Goal: Task Accomplishment & Management: Use online tool/utility

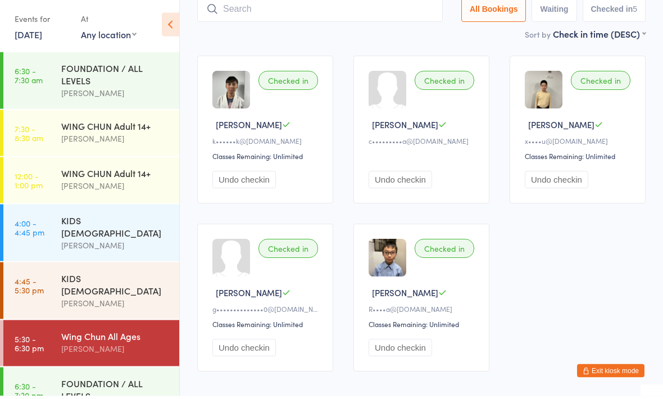
scroll to position [12, 0]
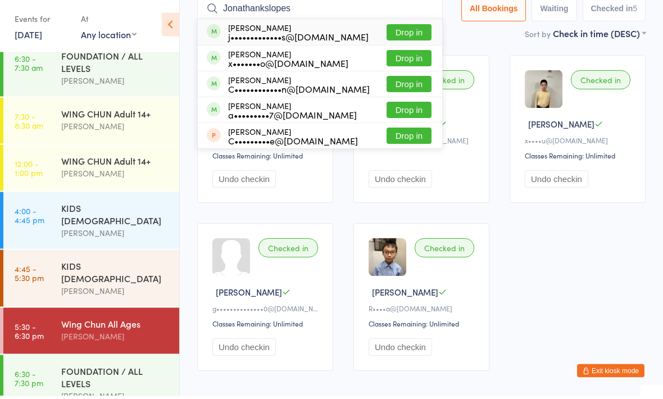
type input "Jonathankslopes"
click at [342, 42] on div "[PERSON_NAME] j•••••••••••••s@[DOMAIN_NAME] Drop in" at bounding box center [320, 35] width 245 height 26
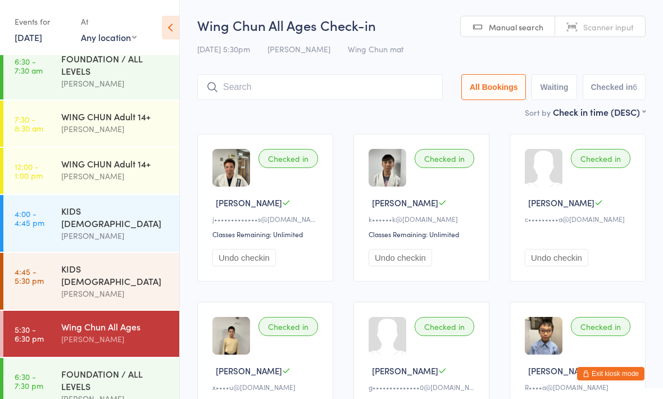
click at [52, 358] on link "6:30 - 7:30 pm FOUNDATION / ALL LEVELS [PERSON_NAME]" at bounding box center [91, 386] width 176 height 57
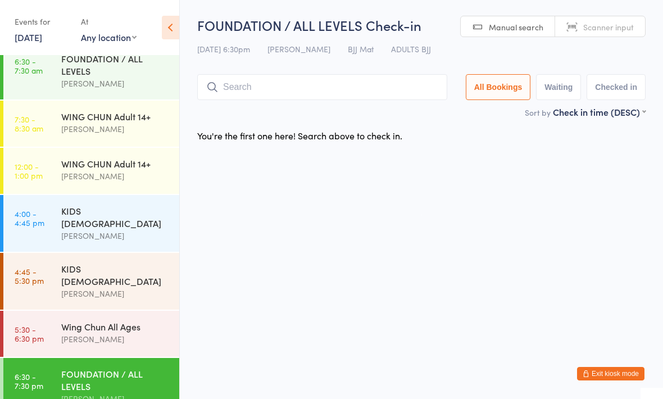
click at [120, 358] on div "FOUNDATION / ALL LEVELS [PERSON_NAME]" at bounding box center [120, 386] width 118 height 57
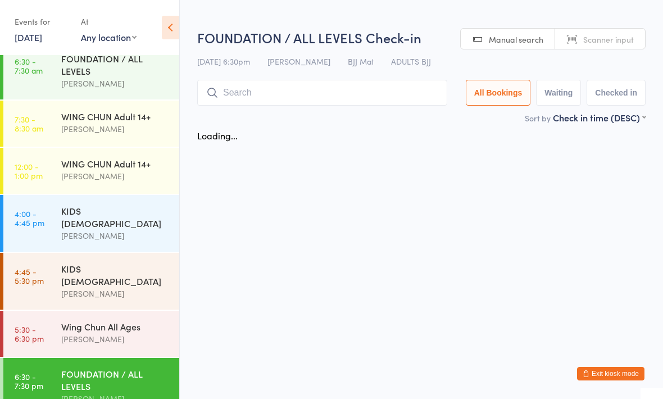
click at [136, 320] on div "Wing Chun All Ages" at bounding box center [115, 326] width 108 height 12
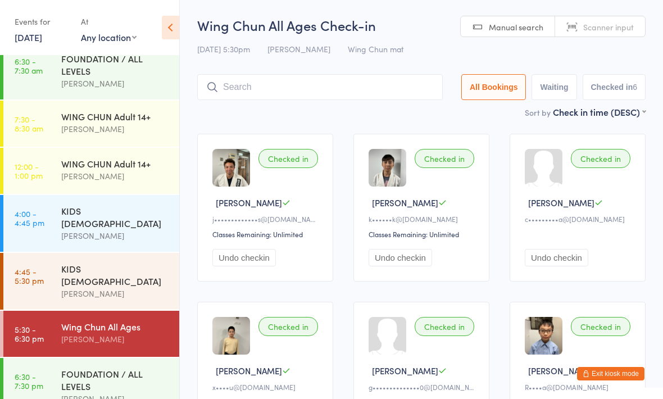
click at [256, 263] on button "Undo checkin" at bounding box center [244, 257] width 64 height 17
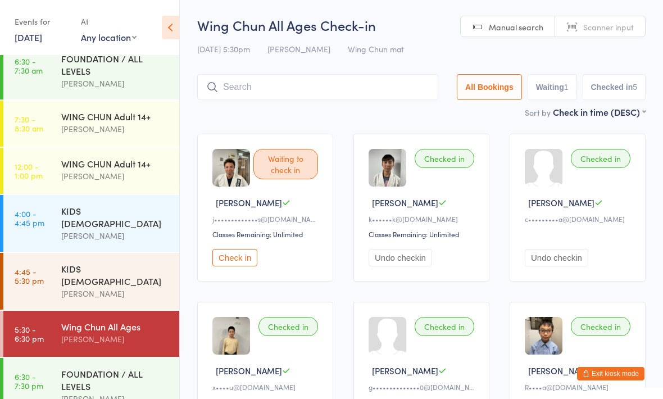
click at [127, 370] on div "FOUNDATION / ALL LEVELS" at bounding box center [115, 380] width 108 height 25
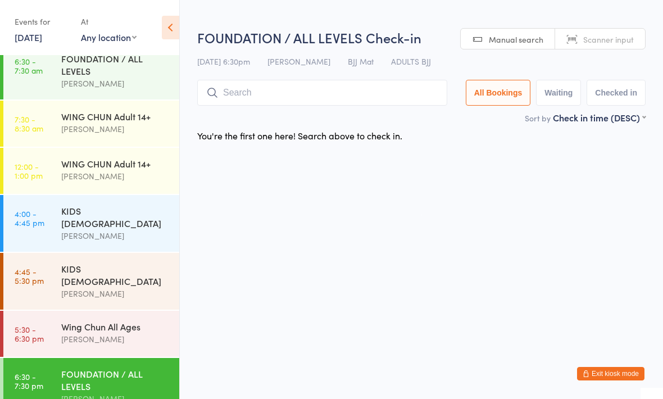
click at [361, 86] on input "search" at bounding box center [322, 93] width 250 height 26
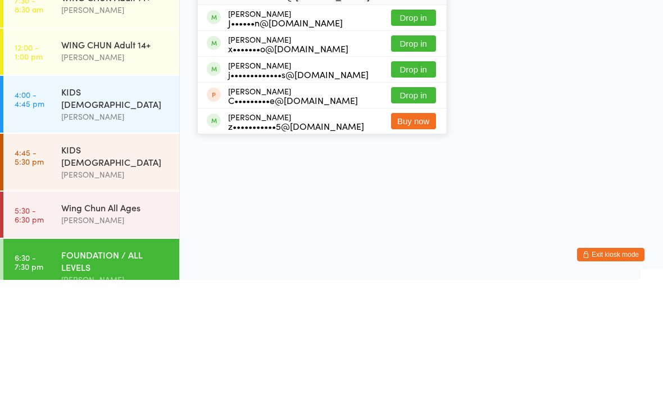
type input "[PERSON_NAME]"
click at [515, 87] on html "You have now entered Kiosk Mode. Members will be able to check themselves in us…" at bounding box center [331, 199] width 663 height 399
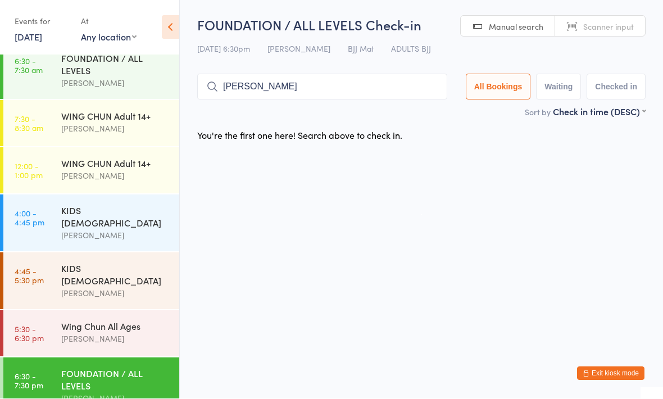
click at [151, 320] on div "Wing Chun All Ages" at bounding box center [115, 326] width 108 height 12
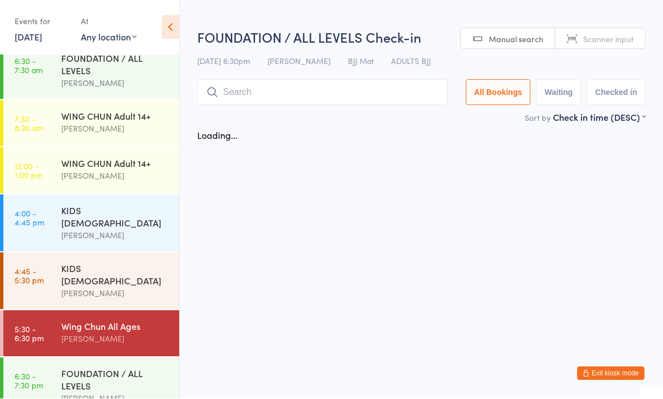
scroll to position [1, 0]
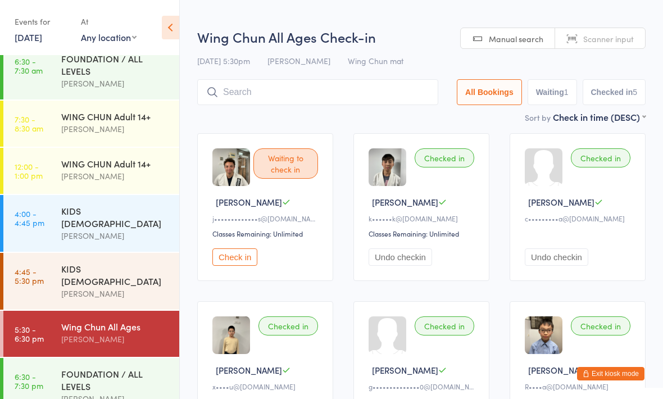
click at [155, 368] on div "FOUNDATION / ALL LEVELS" at bounding box center [115, 380] width 108 height 25
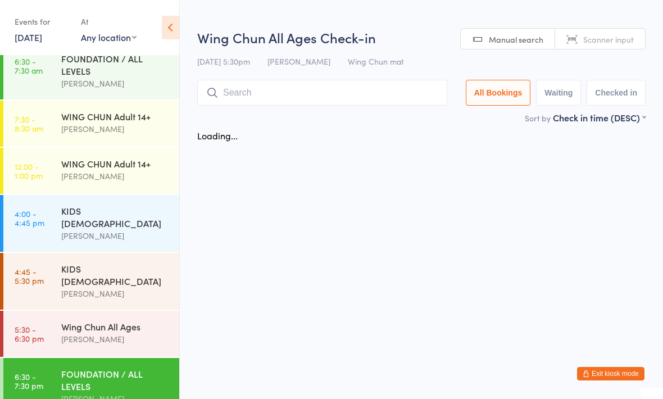
click at [387, 92] on input "search" at bounding box center [322, 93] width 250 height 26
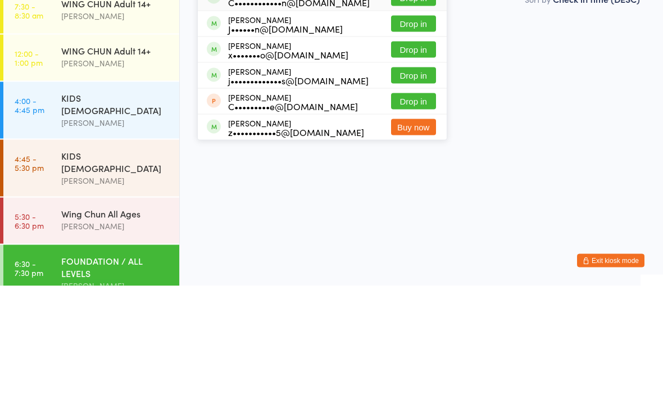
type input "[PERSON_NAME]"
click at [420, 180] on button "Drop in" at bounding box center [413, 188] width 45 height 16
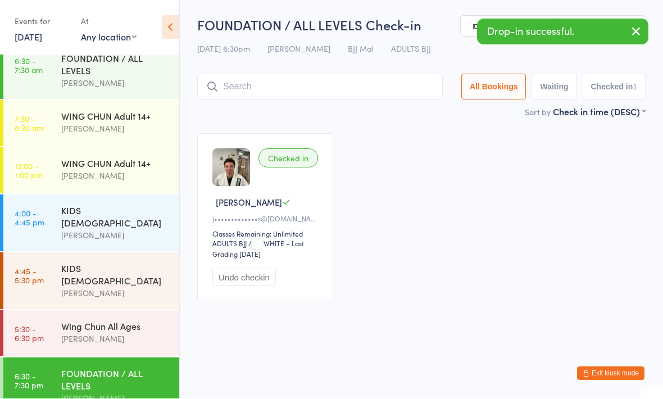
click at [388, 97] on input "search" at bounding box center [320, 87] width 246 height 26
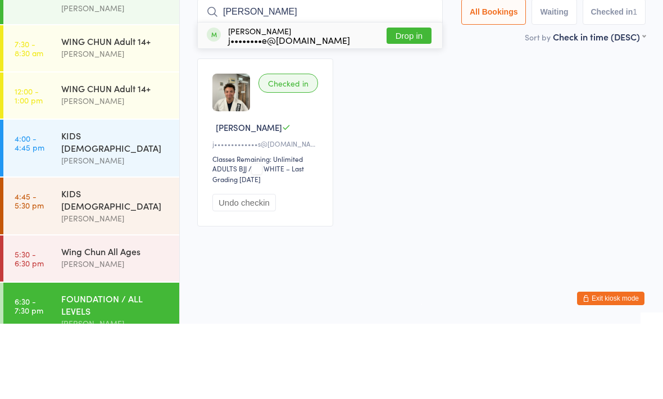
type input "[PERSON_NAME]"
click at [396, 103] on button "Drop in" at bounding box center [409, 111] width 45 height 16
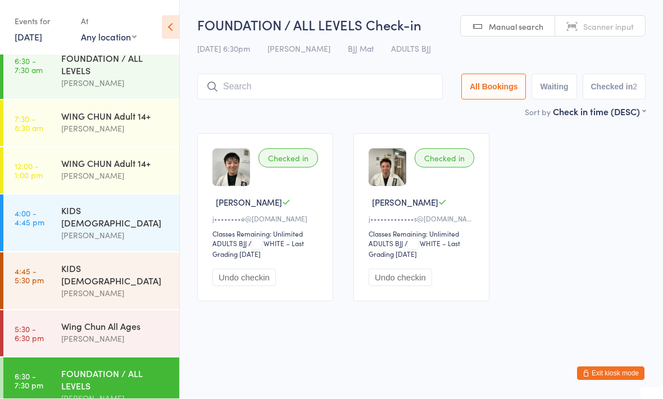
click at [378, 83] on input "search" at bounding box center [320, 87] width 246 height 26
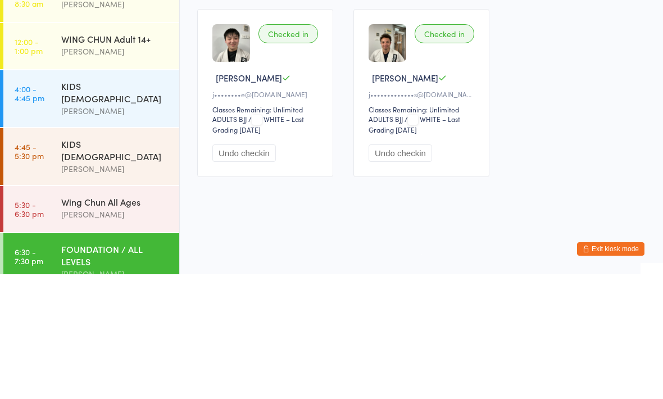
click at [140, 205] on div "KIDS [DEMOGRAPHIC_DATA]" at bounding box center [115, 217] width 108 height 25
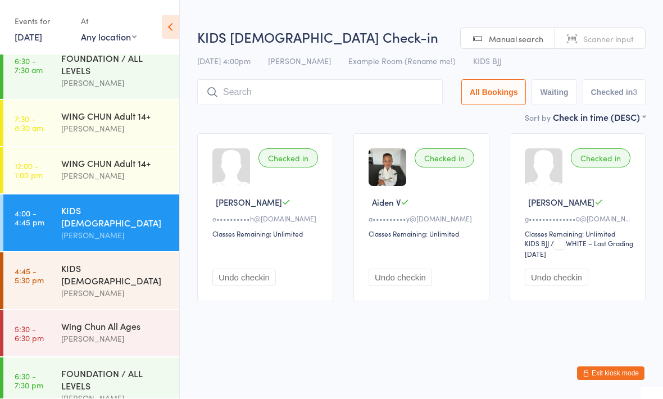
click at [82, 333] on div "[PERSON_NAME]" at bounding box center [115, 339] width 108 height 13
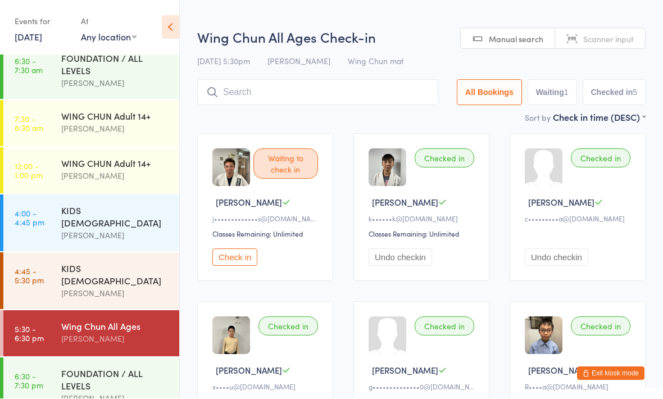
scroll to position [1, 0]
click at [385, 84] on input "search" at bounding box center [317, 92] width 241 height 26
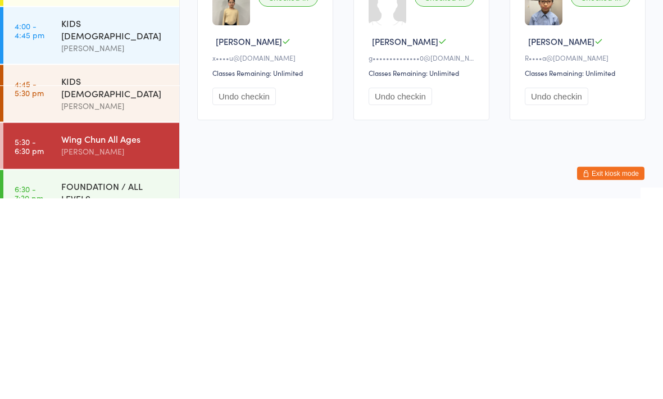
scroll to position [0, 0]
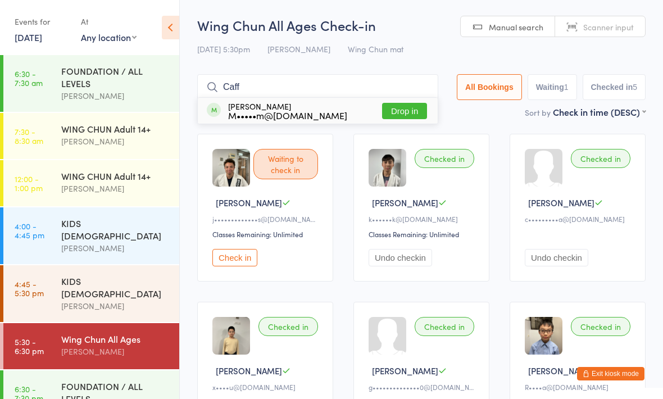
type input "Caff"
click at [404, 111] on button "Drop in" at bounding box center [404, 111] width 45 height 16
